Goal: Task Accomplishment & Management: Complete application form

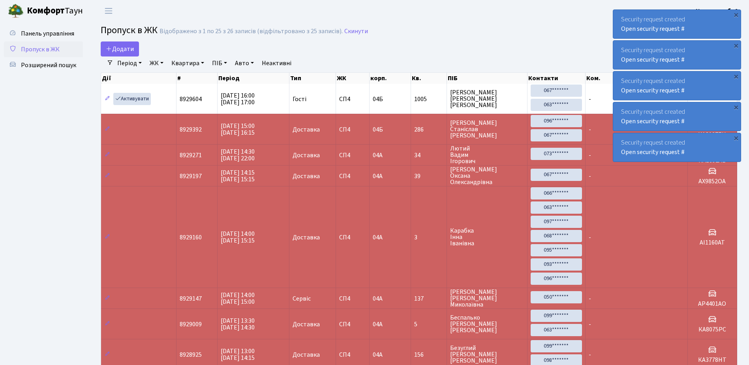
select select "25"
click at [125, 48] on span "Додати" at bounding box center [120, 49] width 28 height 9
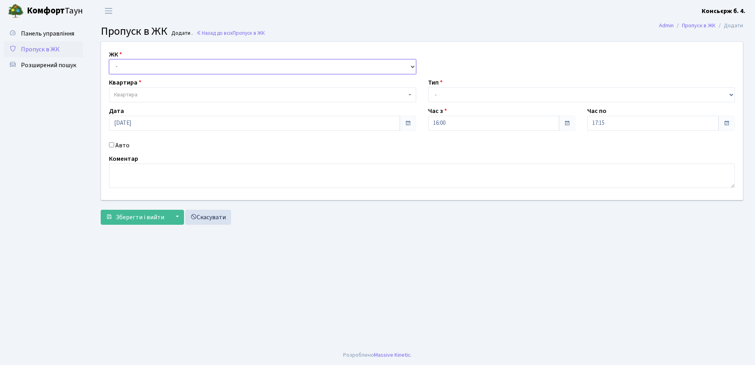
click at [176, 64] on select "- СП4, Столичне шосе, 5" at bounding box center [262, 66] width 307 height 15
select select "325"
click at [109, 59] on select "- СП4, Столичне шосе, 5" at bounding box center [262, 66] width 307 height 15
select select
click at [171, 91] on span "Квартира" at bounding box center [260, 95] width 292 height 8
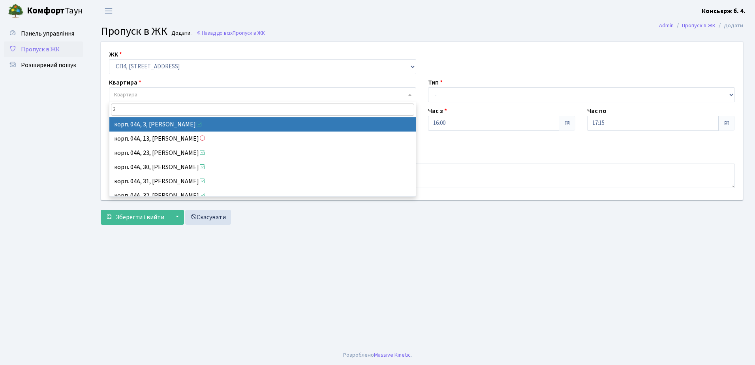
type input "3"
select select "21031"
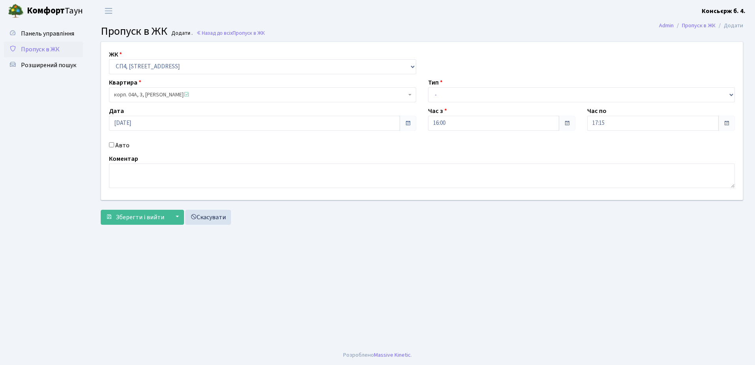
click at [111, 144] on input "Авто" at bounding box center [111, 144] width 5 height 5
checkbox input "true"
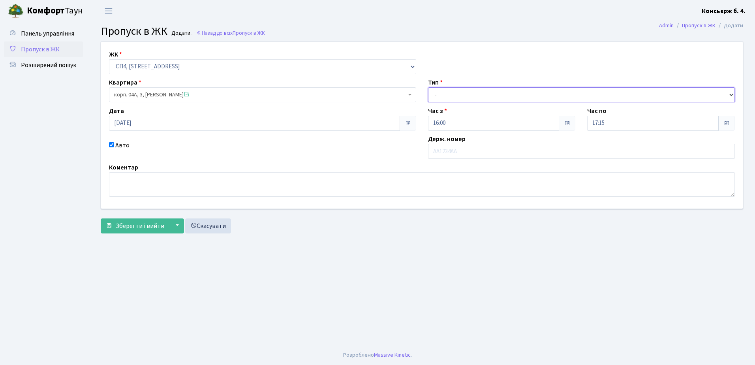
click at [464, 94] on select "- Доставка Таксі Гості Сервіс" at bounding box center [581, 94] width 307 height 15
select select "1"
click at [428, 87] on select "- Доставка Таксі Гості Сервіс" at bounding box center [581, 94] width 307 height 15
click at [455, 151] on input "text" at bounding box center [581, 151] width 307 height 15
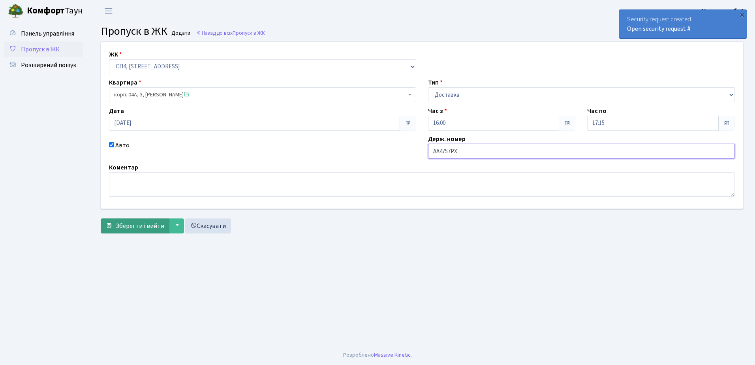
type input "АА4757РХ"
click at [139, 224] on span "Зберегти і вийти" at bounding box center [140, 226] width 49 height 9
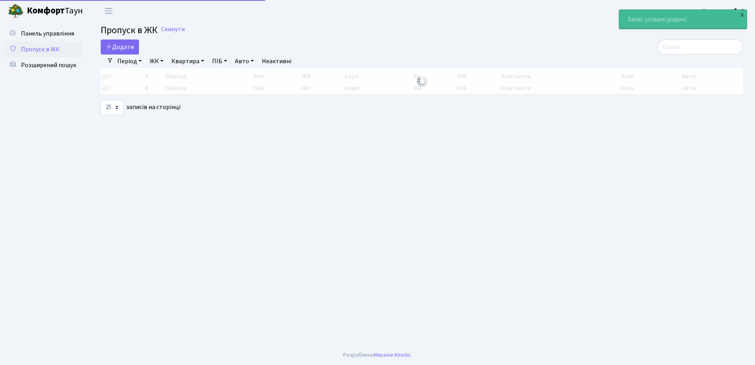
select select "25"
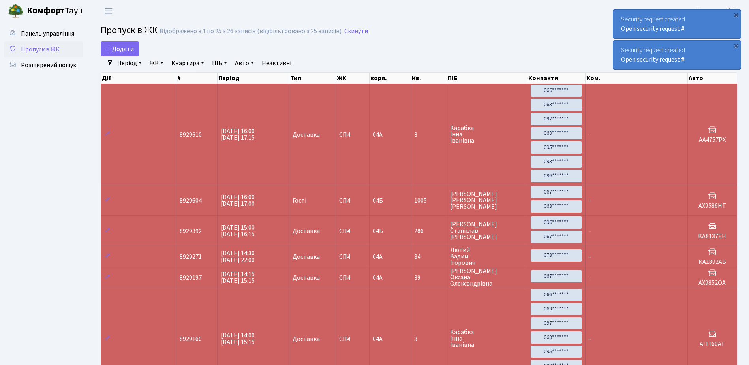
click at [736, 32] on div "Security request created Open security request #" at bounding box center [677, 24] width 128 height 28
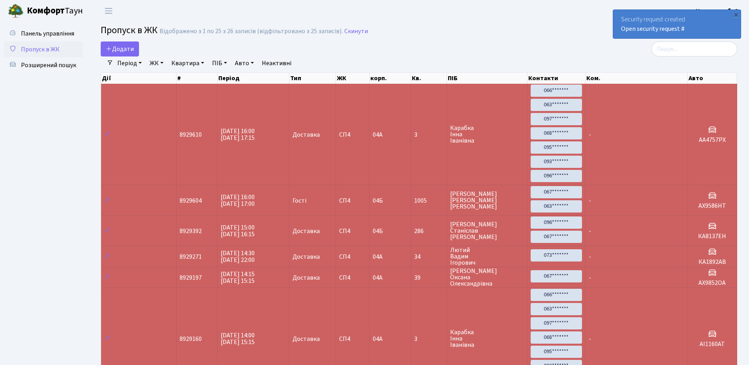
click at [736, 32] on div "Security request created Open security request #" at bounding box center [677, 24] width 128 height 28
